Goal: Register for event/course

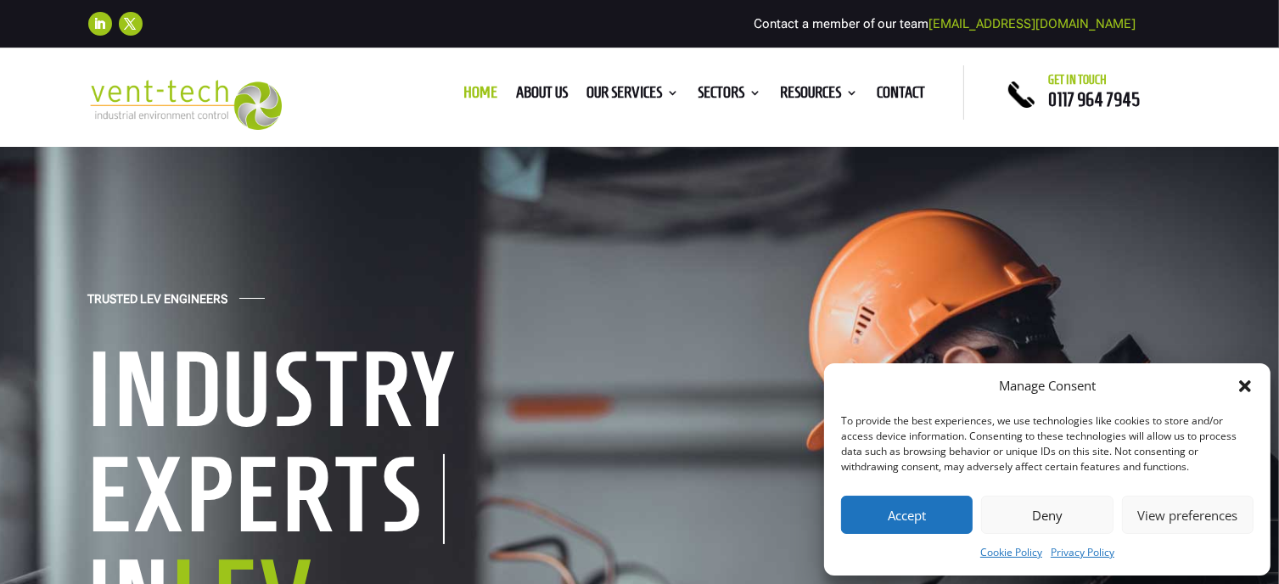
click at [896, 512] on button "Accept" at bounding box center [907, 515] width 132 height 38
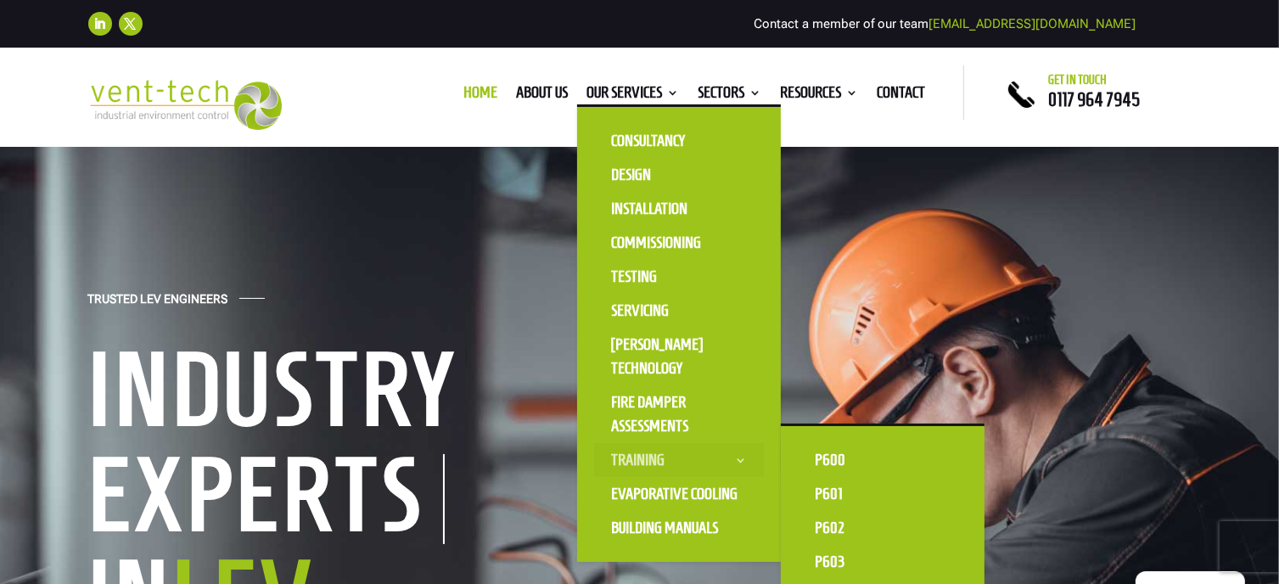
click at [635, 456] on link "Training" at bounding box center [679, 460] width 170 height 34
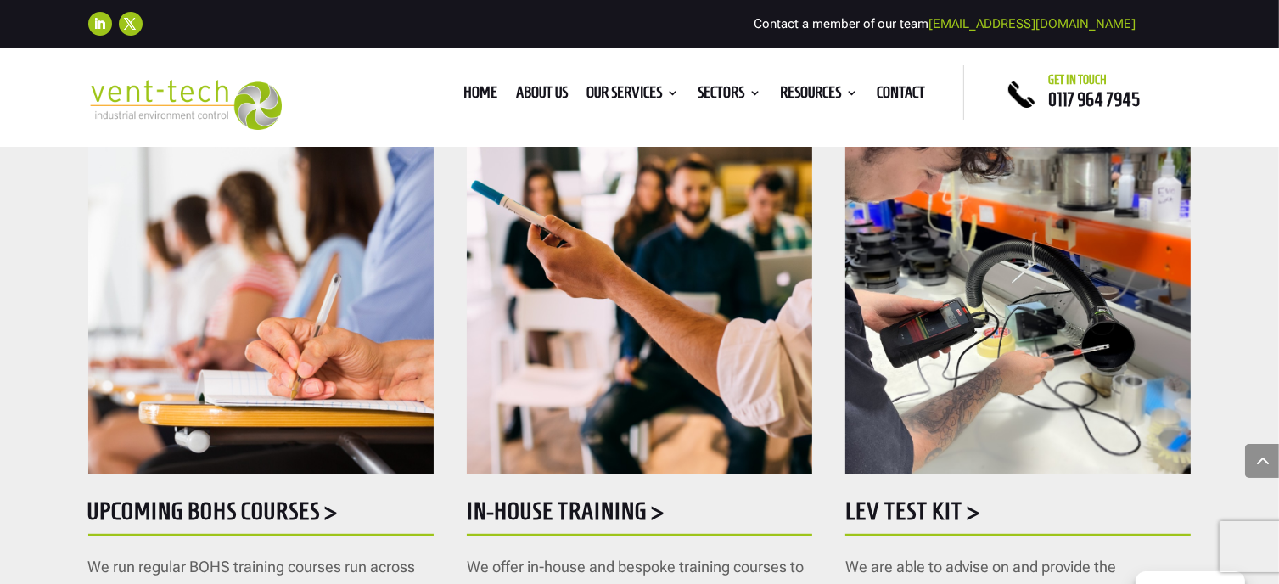
scroll to position [1018, 0]
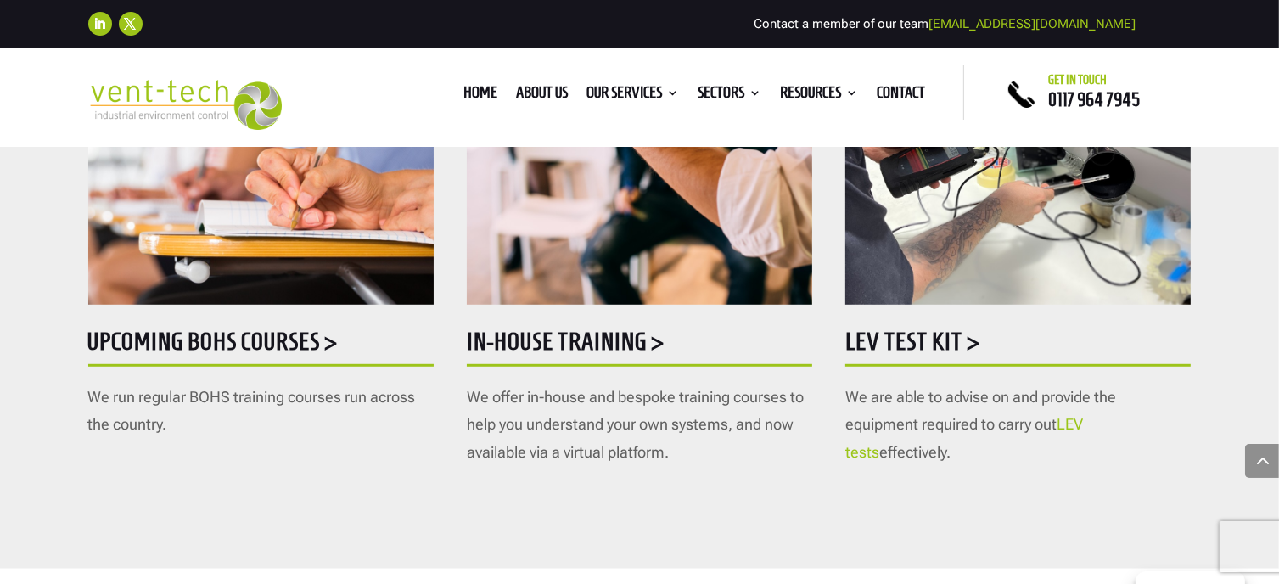
click at [268, 334] on h5 "Upcoming BOHS courses >" at bounding box center [260, 345] width 345 height 33
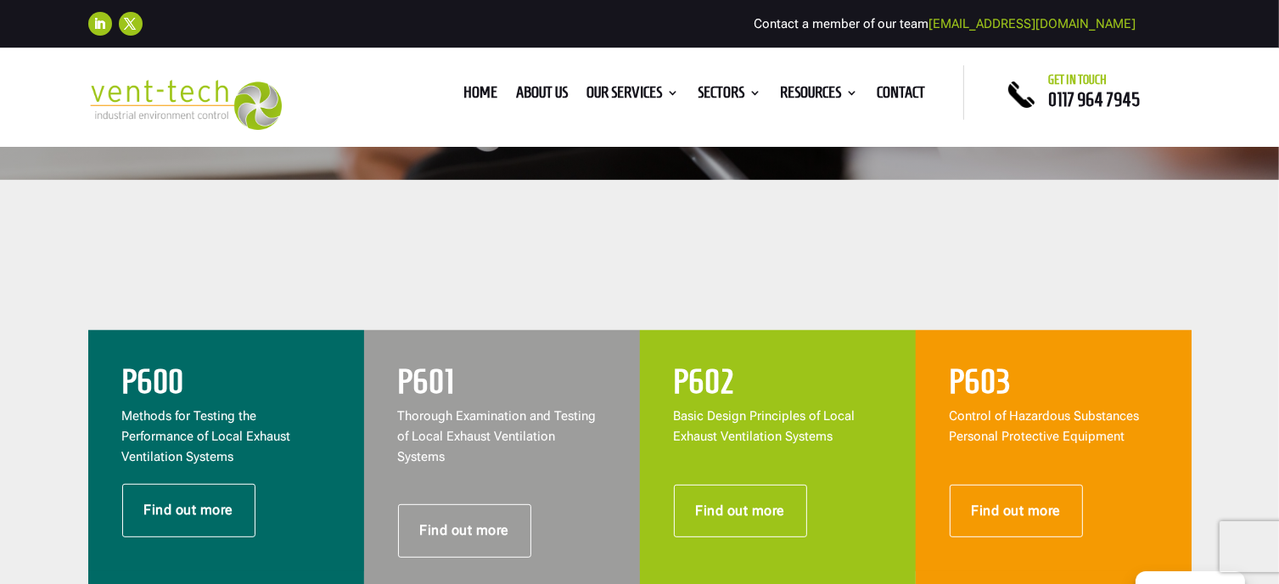
scroll to position [594, 0]
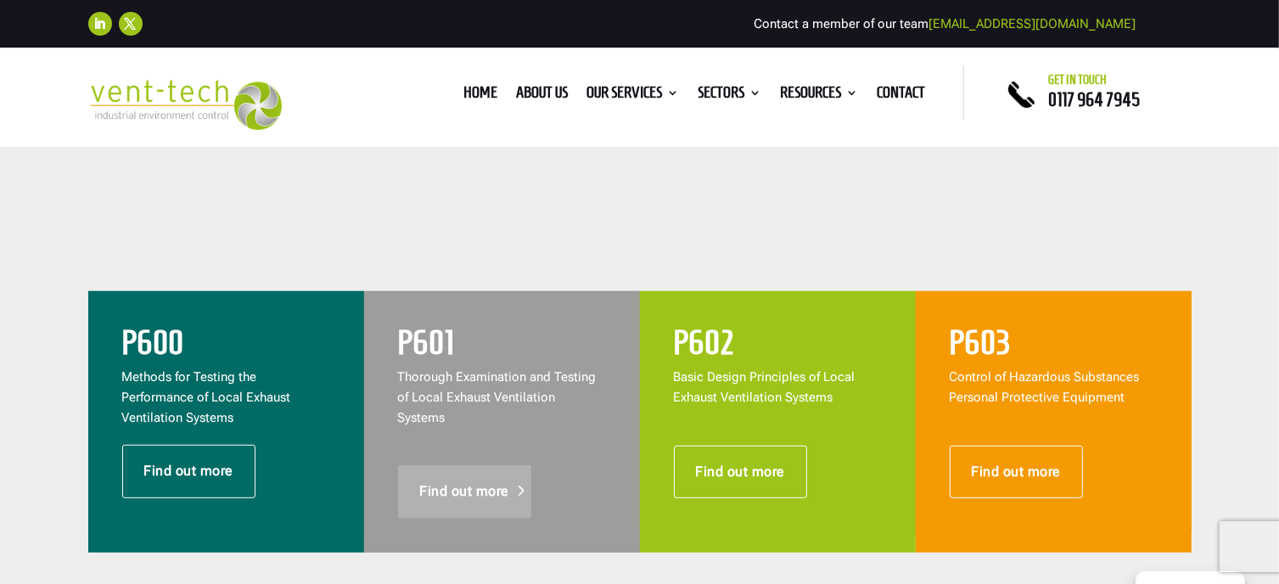
click at [473, 473] on link "Find out more" at bounding box center [465, 491] width 134 height 53
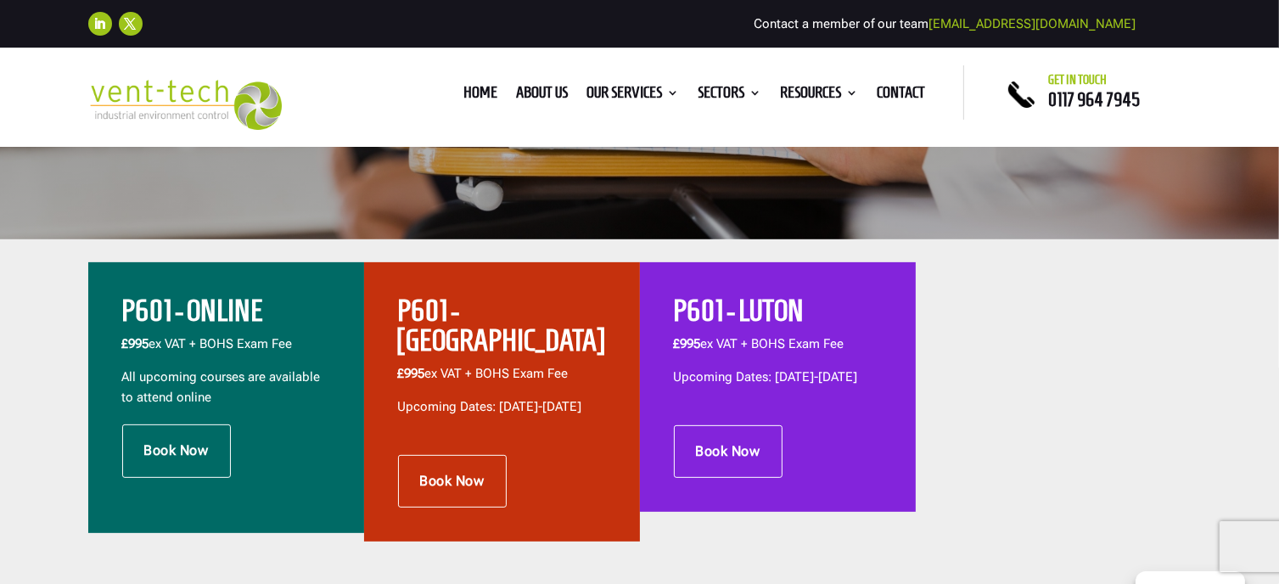
scroll to position [594, 0]
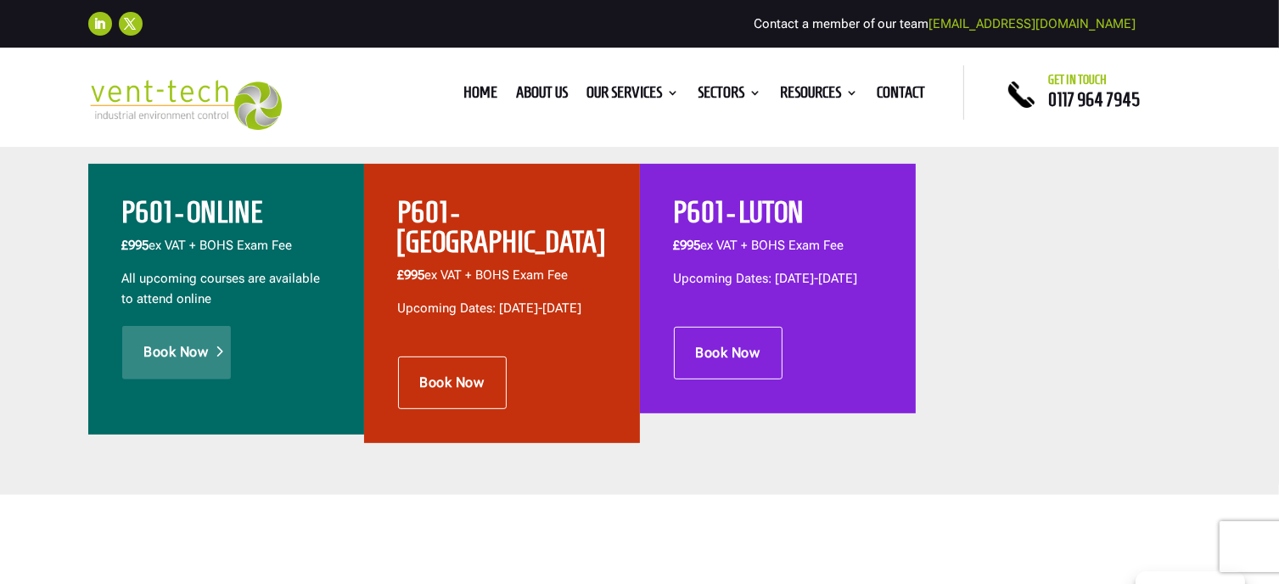
click at [176, 345] on link "Book Now" at bounding box center [176, 352] width 109 height 53
